Goal: Transaction & Acquisition: Obtain resource

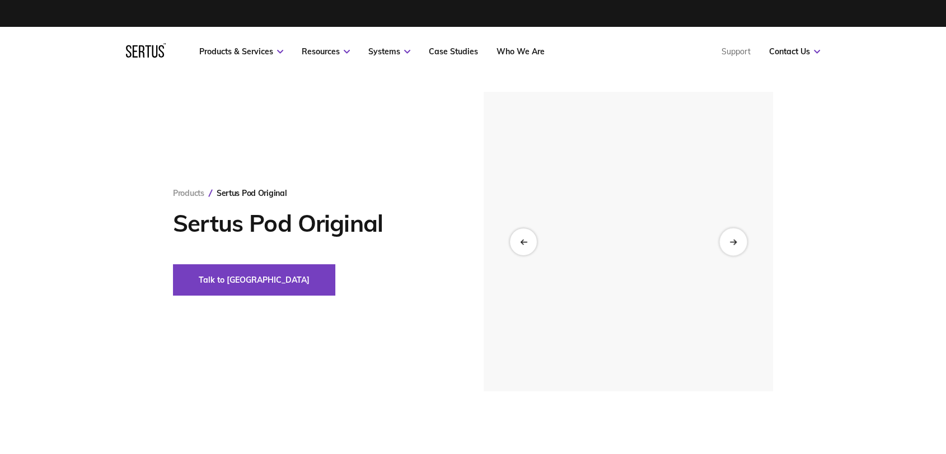
click at [737, 243] on icon at bounding box center [732, 241] width 7 height 6
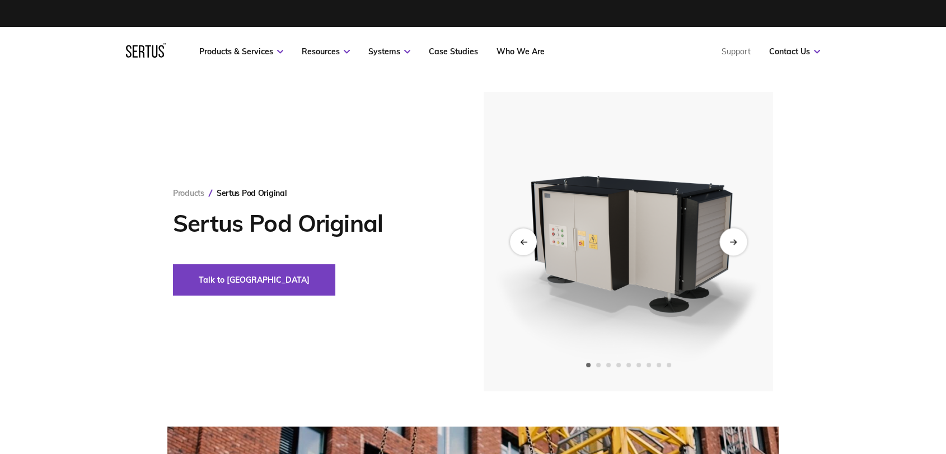
click at [733, 249] on div "Next slide" at bounding box center [732, 241] width 27 height 27
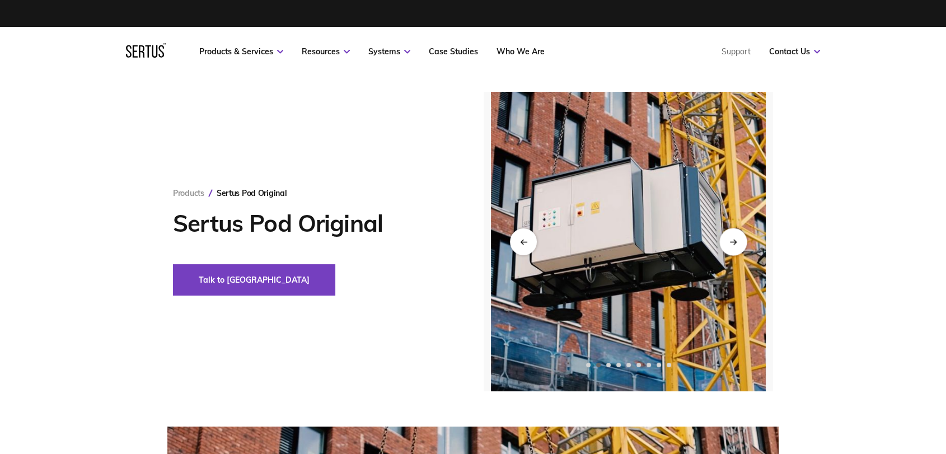
click at [733, 249] on div "Next slide" at bounding box center [732, 241] width 27 height 27
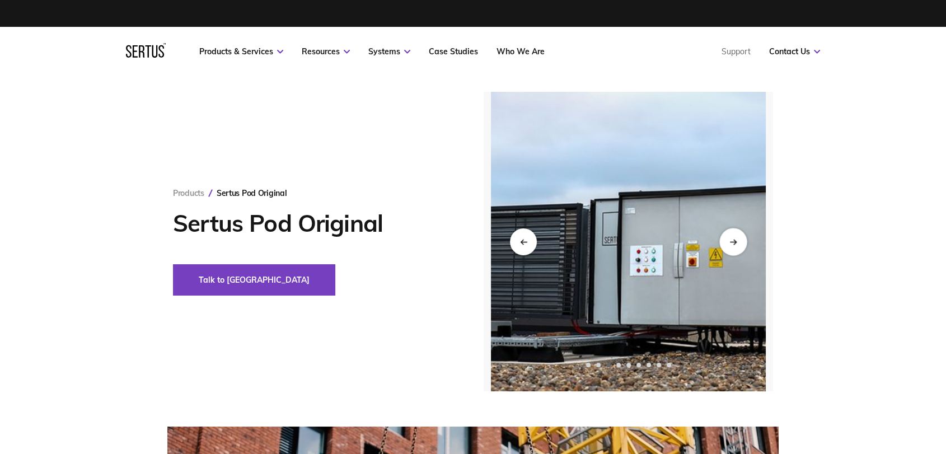
click at [732, 248] on div "Next slide" at bounding box center [732, 241] width 27 height 27
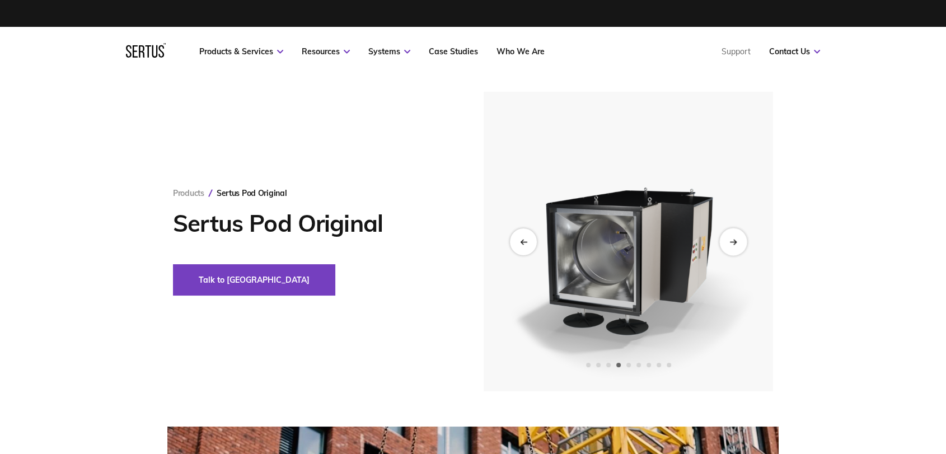
click at [729, 248] on div "Next slide" at bounding box center [732, 241] width 27 height 27
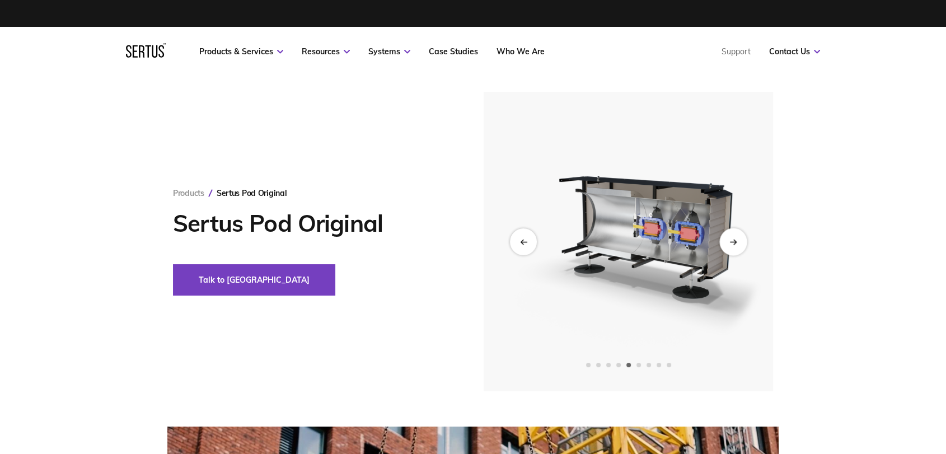
click at [729, 248] on div "Next slide" at bounding box center [732, 241] width 27 height 27
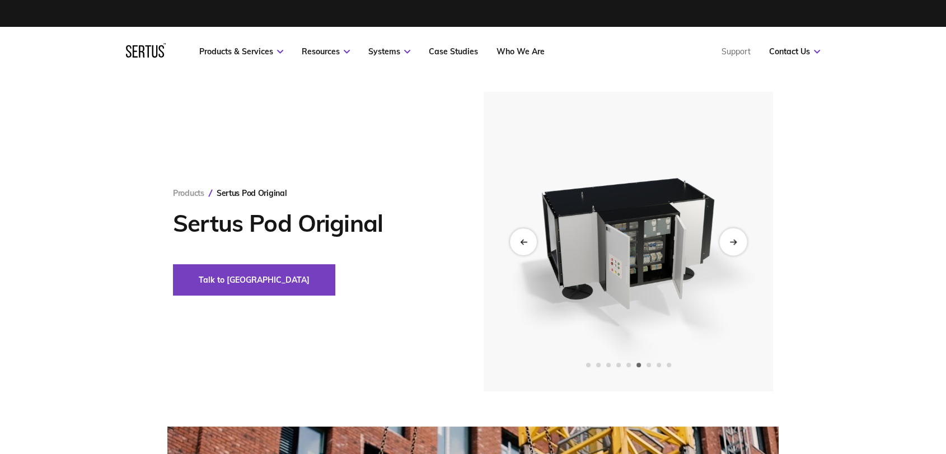
click at [729, 248] on div "Next slide" at bounding box center [732, 241] width 27 height 27
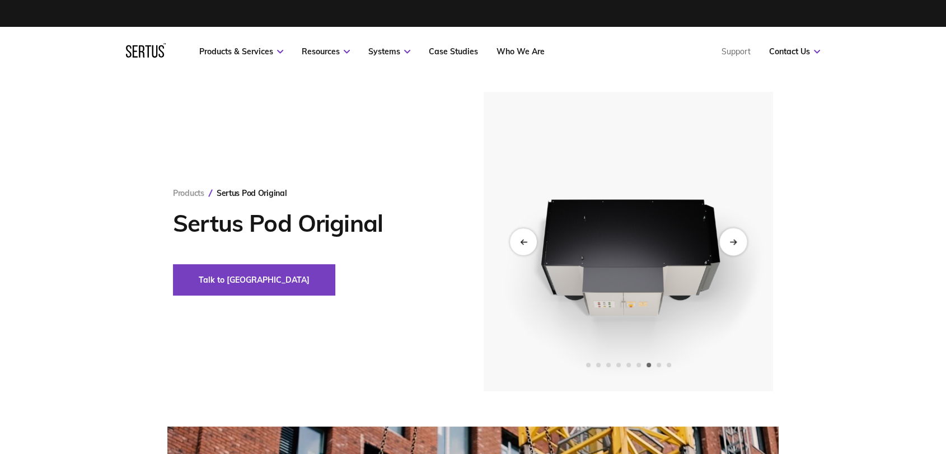
click at [729, 248] on div "Next slide" at bounding box center [732, 241] width 27 height 27
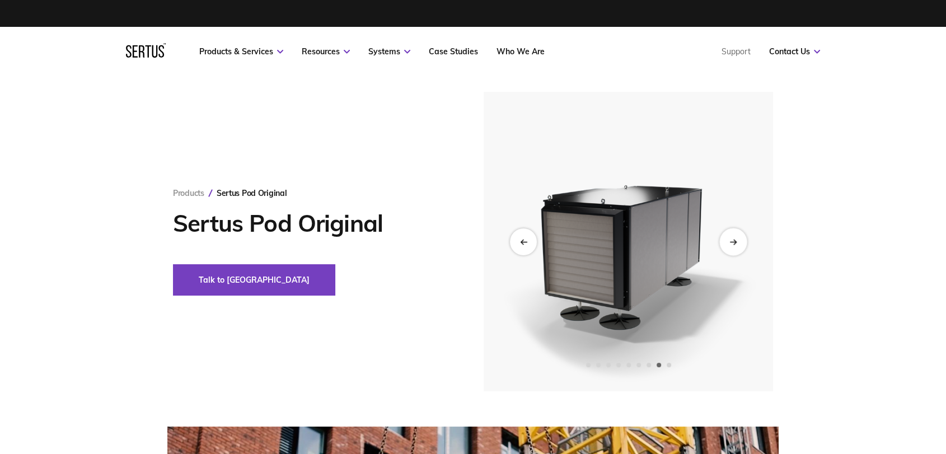
click at [729, 247] on div "Next slide" at bounding box center [732, 241] width 27 height 27
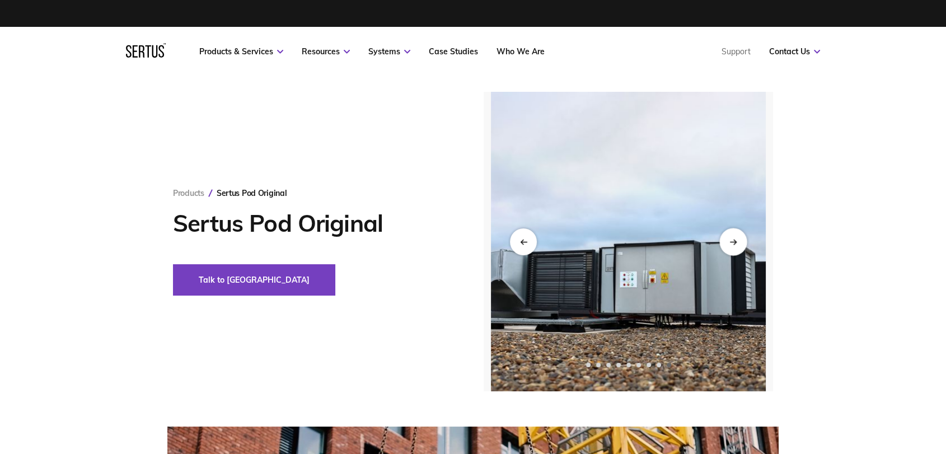
click at [729, 247] on div "Next slide" at bounding box center [732, 241] width 27 height 27
click at [729, 243] on div "Next slide" at bounding box center [732, 241] width 27 height 27
click at [737, 240] on icon "Next slide" at bounding box center [732, 241] width 7 height 6
click at [734, 237] on div "Next slide" at bounding box center [732, 241] width 27 height 27
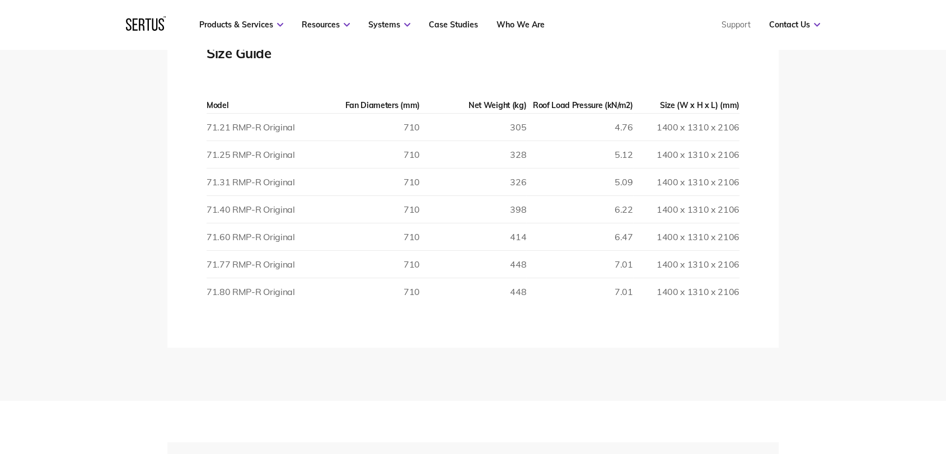
scroll to position [1990, 0]
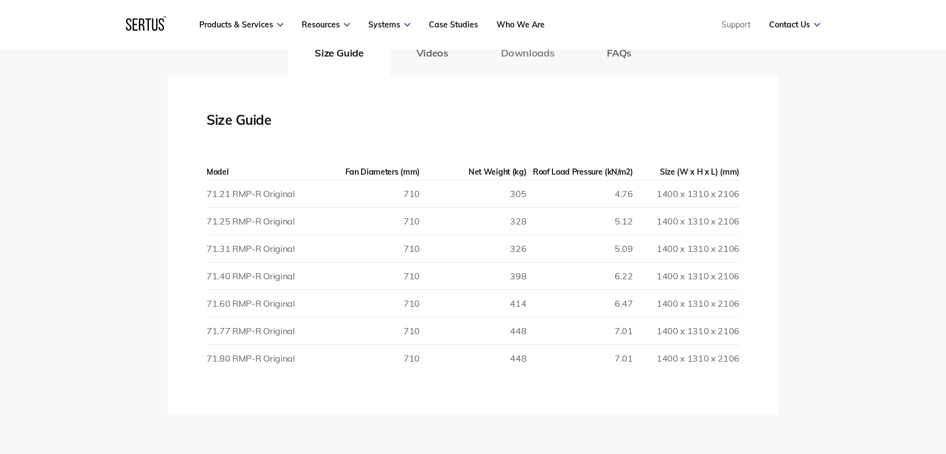
click at [523, 54] on button "Downloads" at bounding box center [527, 53] width 106 height 45
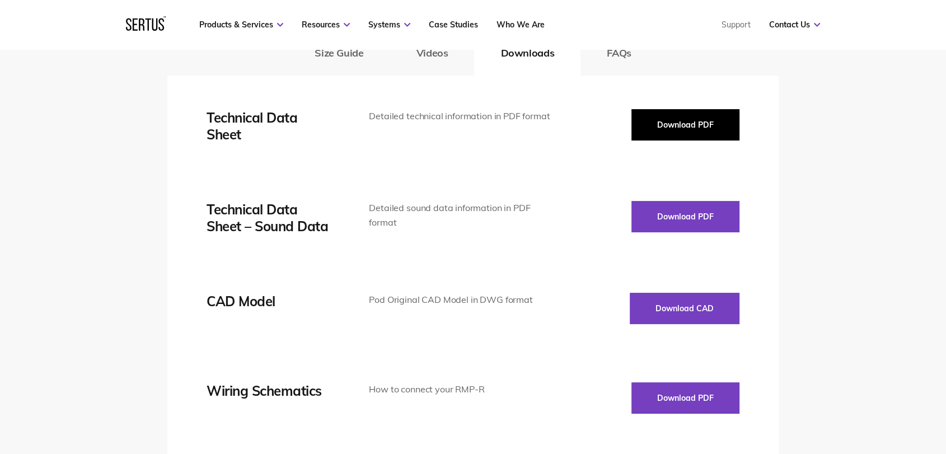
click at [725, 121] on button "Download PDF" at bounding box center [685, 124] width 108 height 31
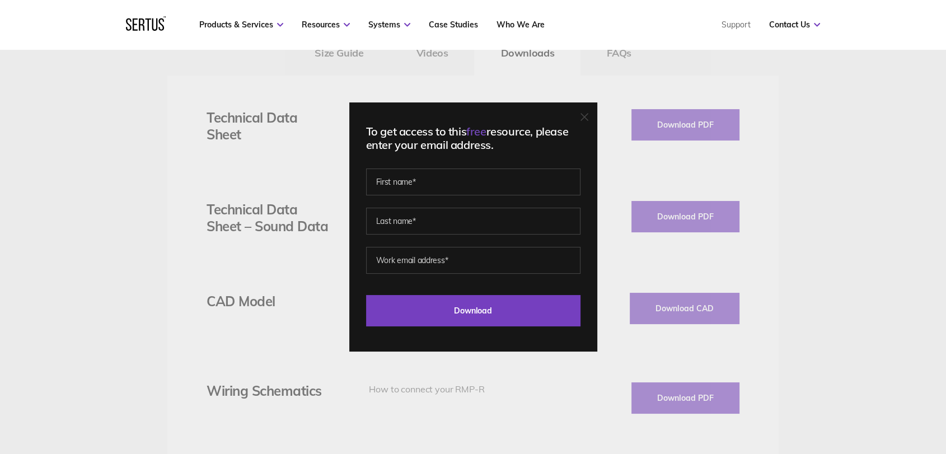
click at [677, 82] on div "To get access to this free resource, please enter your email address. Last Down…" at bounding box center [473, 227] width 946 height 454
